Goal: Task Accomplishment & Management: Complete application form

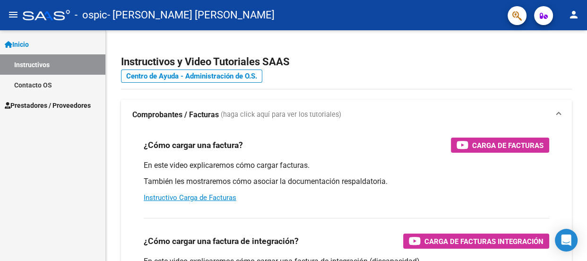
click at [79, 64] on link "Instructivos" at bounding box center [52, 64] width 105 height 20
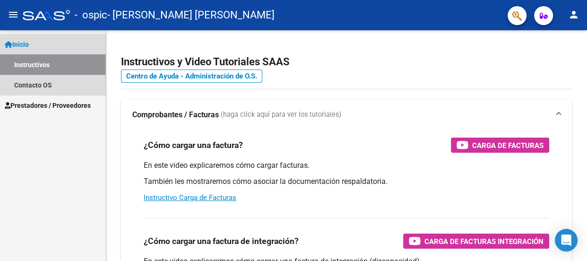
click at [66, 64] on link "Instructivos" at bounding box center [52, 64] width 105 height 20
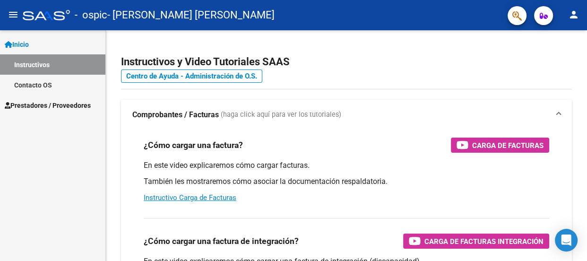
click at [42, 43] on link "Inicio" at bounding box center [52, 44] width 105 height 20
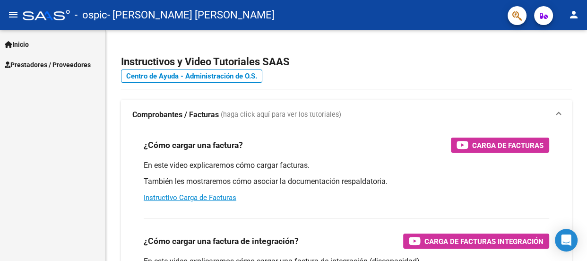
click at [27, 45] on span "Inicio" at bounding box center [17, 44] width 24 height 10
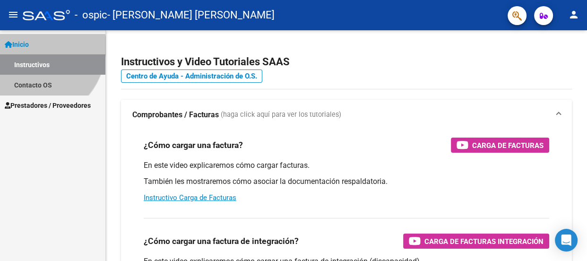
click at [27, 46] on span "Inicio" at bounding box center [17, 44] width 24 height 10
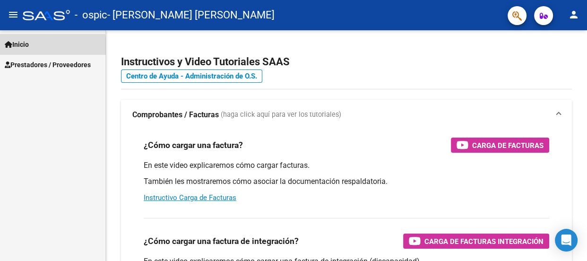
click at [27, 46] on span "Inicio" at bounding box center [17, 44] width 24 height 10
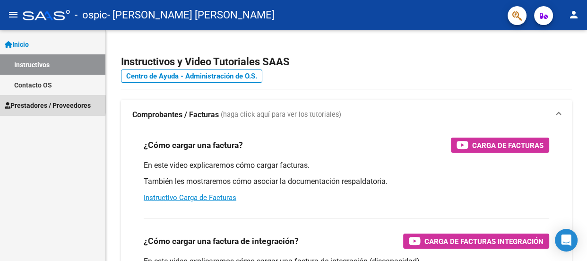
click at [35, 105] on span "Prestadores / Proveedores" at bounding box center [48, 105] width 86 height 10
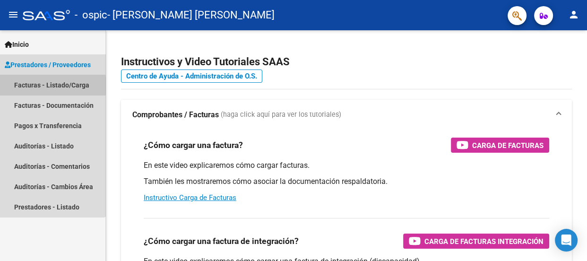
click at [34, 86] on link "Facturas - Listado/Carga" at bounding box center [52, 85] width 105 height 20
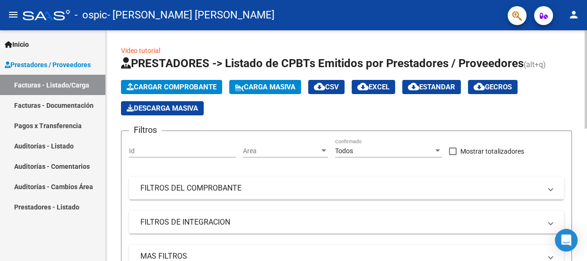
click at [171, 85] on span "Cargar Comprobante" at bounding box center [172, 87] width 90 height 9
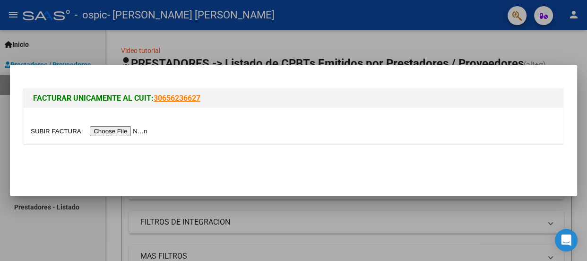
click at [144, 130] on input "file" at bounding box center [91, 131] width 120 height 10
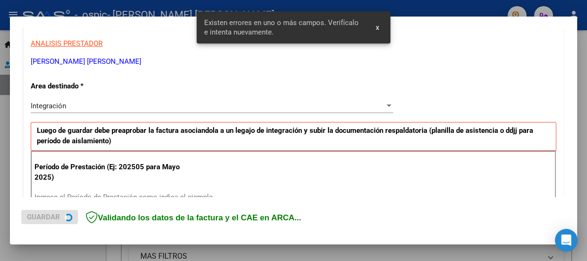
scroll to position [226, 0]
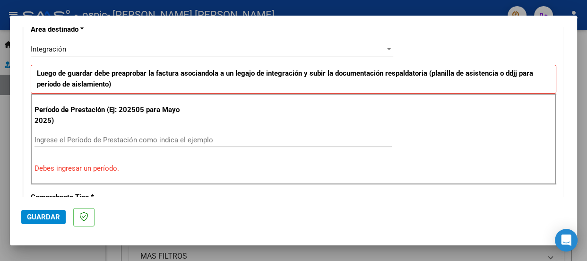
click at [153, 141] on input "Ingrese el Período de Prestación como indica el ejemplo" at bounding box center [213, 140] width 357 height 9
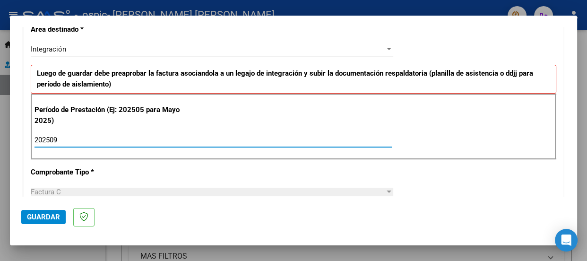
type input "202509"
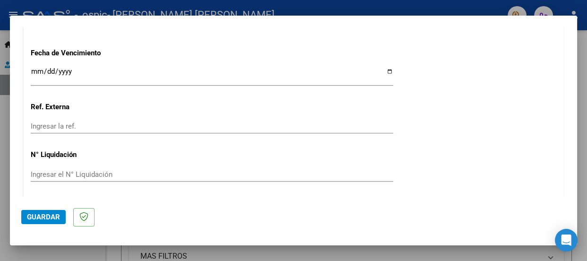
scroll to position [690, 0]
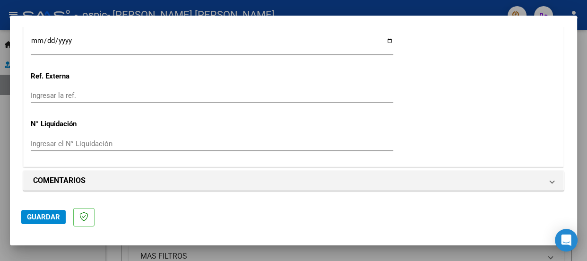
click at [51, 215] on span "Guardar" at bounding box center [43, 217] width 33 height 9
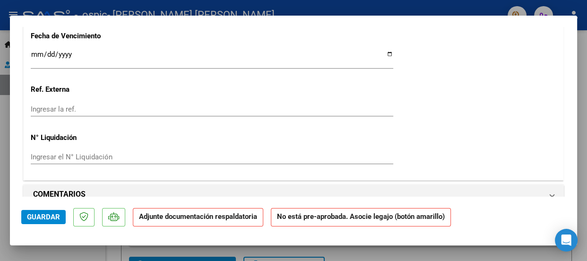
scroll to position [859, 0]
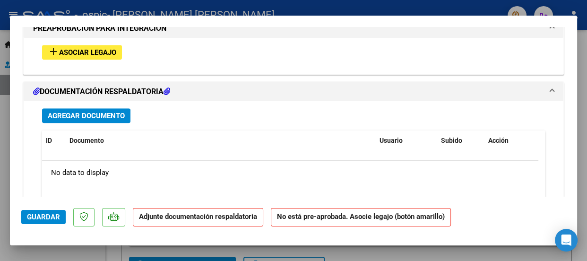
click at [97, 48] on span "Asociar Legajo" at bounding box center [87, 52] width 57 height 9
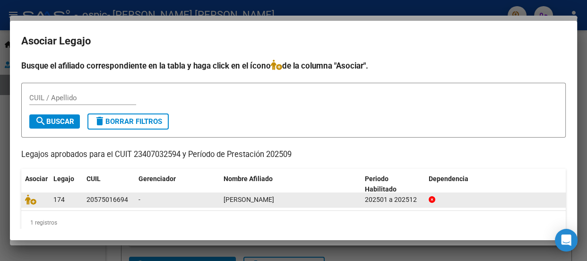
click at [222, 195] on datatable-body-cell "[PERSON_NAME]" at bounding box center [290, 199] width 141 height 15
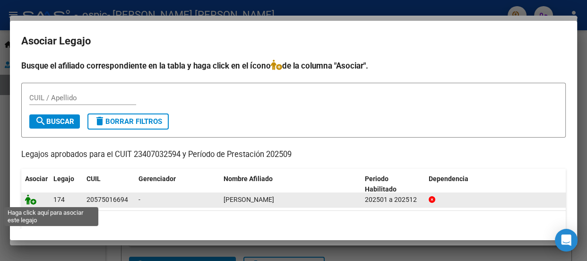
click at [35, 201] on icon at bounding box center [30, 199] width 11 height 10
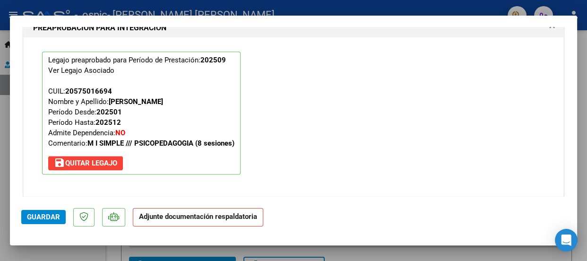
scroll to position [1077, 0]
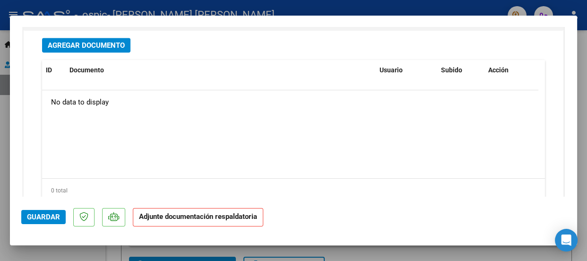
click at [125, 47] on button "Agregar Documento" at bounding box center [86, 45] width 88 height 15
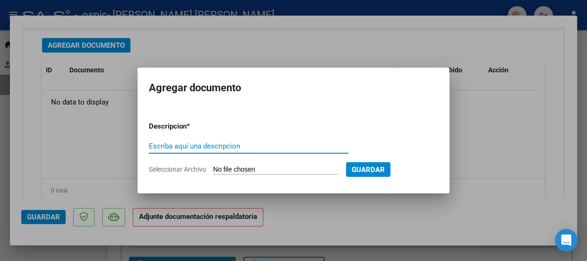
click at [312, 150] on input "Escriba aquí una descripcion" at bounding box center [249, 146] width 200 height 9
type input "asistencia"
click at [319, 171] on input "Seleccionar Archivo" at bounding box center [275, 170] width 125 height 9
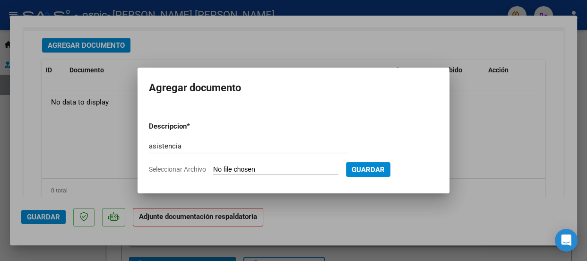
click at [261, 170] on input "Seleccionar Archivo" at bounding box center [275, 170] width 125 height 9
type input "C:\fakepath\Septiembre [PERSON_NAME].pdf"
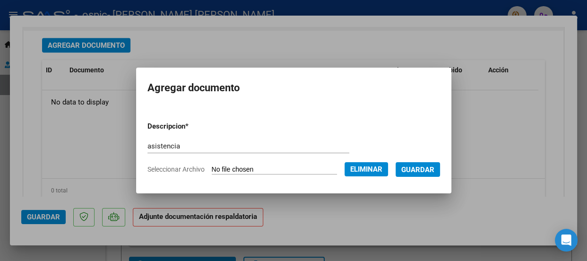
click at [418, 167] on span "Guardar" at bounding box center [417, 170] width 33 height 9
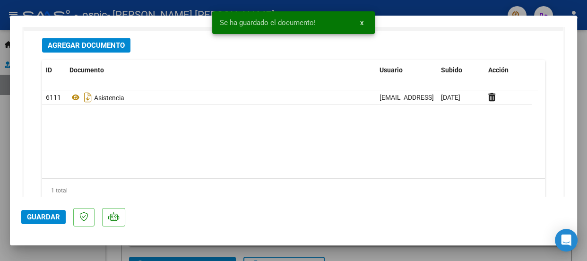
scroll to position [1111, 0]
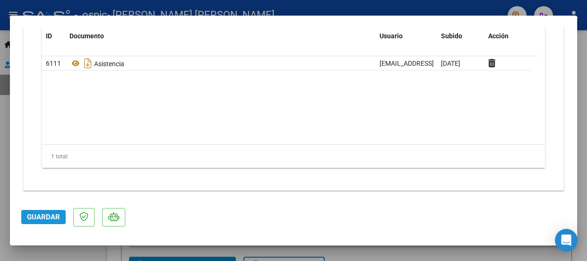
click at [32, 216] on span "Guardar" at bounding box center [43, 217] width 33 height 9
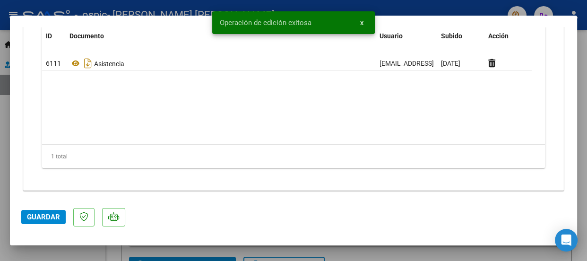
click at [586, 65] on div at bounding box center [293, 130] width 587 height 261
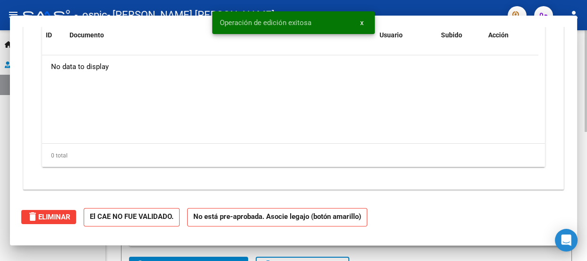
scroll to position [0, 0]
